Goal: Transaction & Acquisition: Subscribe to service/newsletter

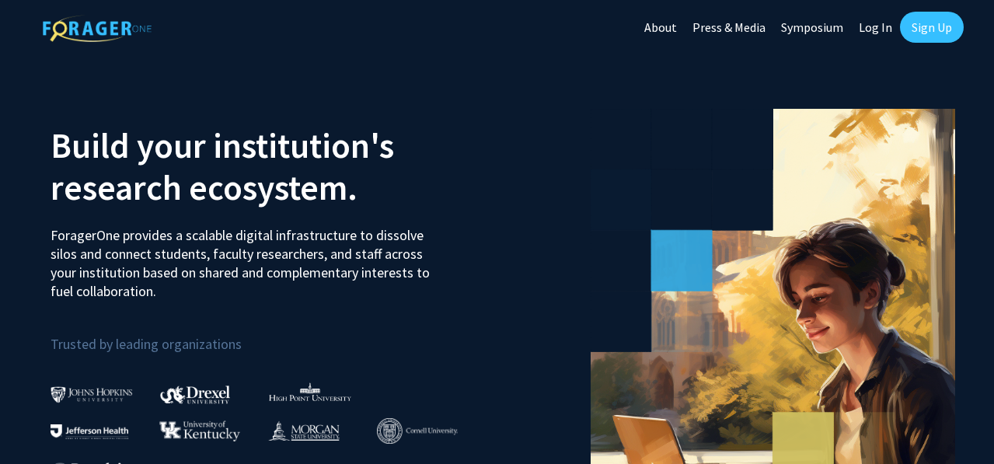
click at [933, 31] on link "Sign Up" at bounding box center [932, 27] width 64 height 31
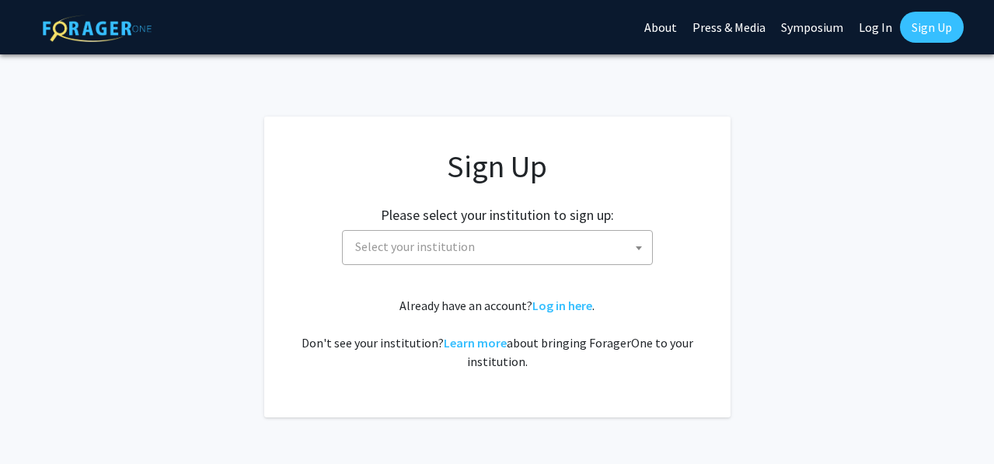
click at [597, 250] on span "Select your institution" at bounding box center [500, 247] width 303 height 32
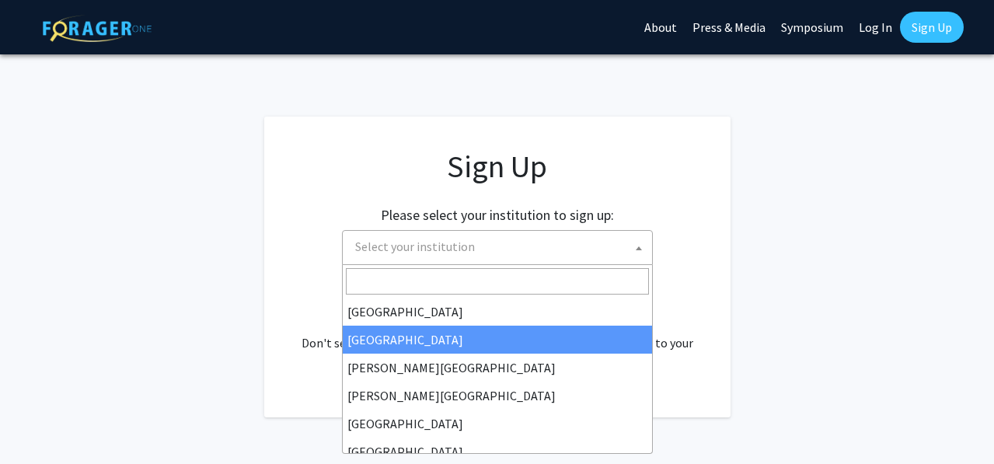
select select "10"
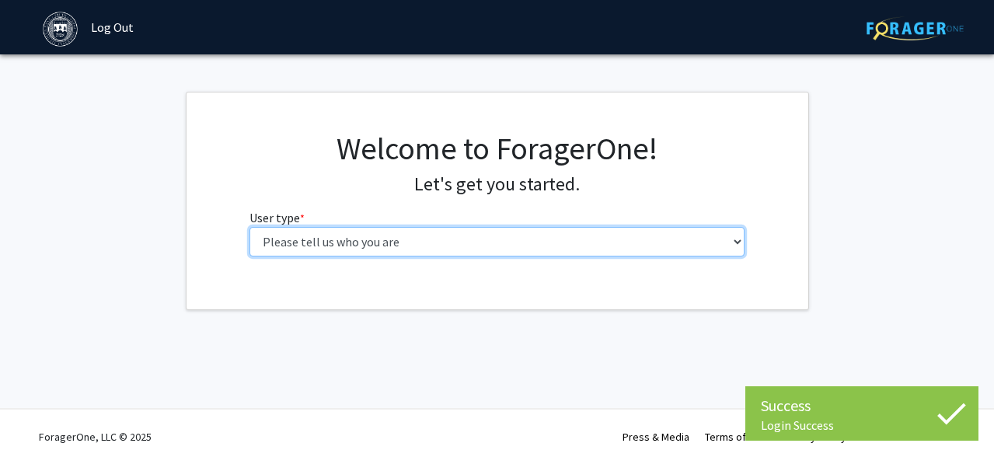
click at [556, 250] on select "Please tell us who you are Undergraduate Student Master's Student Doctoral Cand…" at bounding box center [497, 242] width 495 height 30
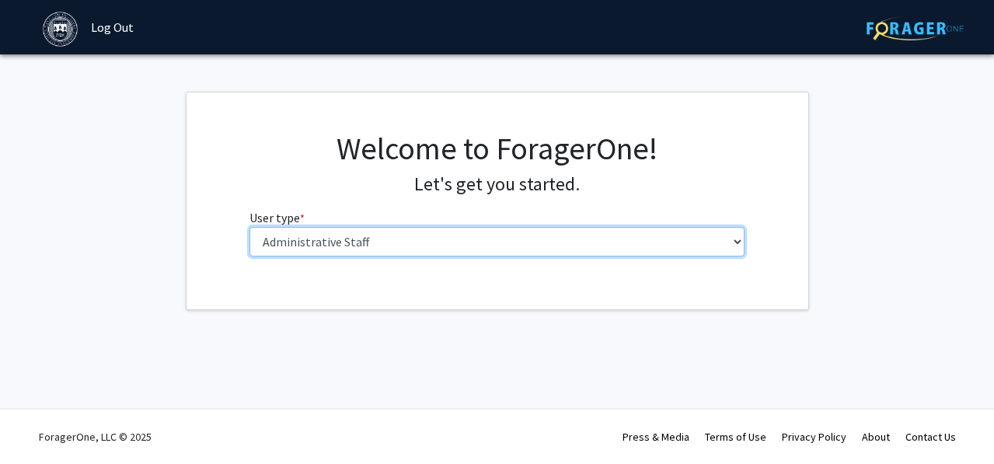
click at [250, 227] on select "Please tell us who you are Undergraduate Student Master's Student Doctoral Cand…" at bounding box center [497, 242] width 495 height 30
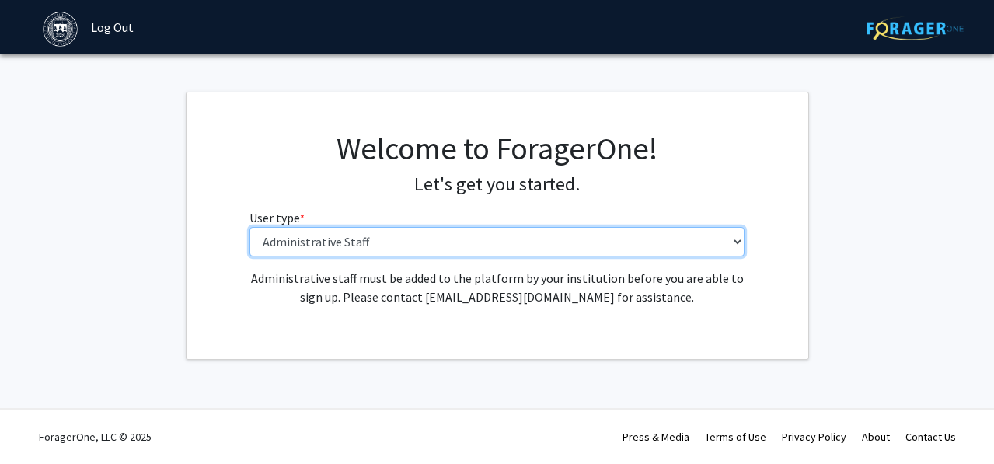
click at [551, 231] on select "Please tell us who you are Undergraduate Student Master's Student Doctoral Cand…" at bounding box center [497, 242] width 495 height 30
select select "5: faculty"
click at [250, 227] on select "Please tell us who you are Undergraduate Student Master's Student Doctoral Cand…" at bounding box center [497, 242] width 495 height 30
